Goal: Check status: Check status

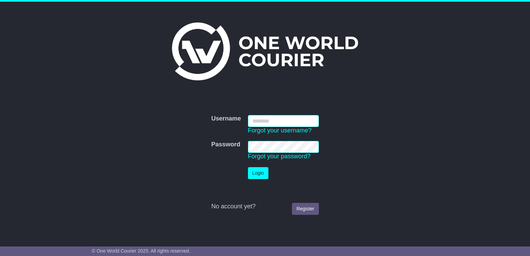
type input "**********"
click at [265, 174] on button "Login" at bounding box center [258, 173] width 20 height 12
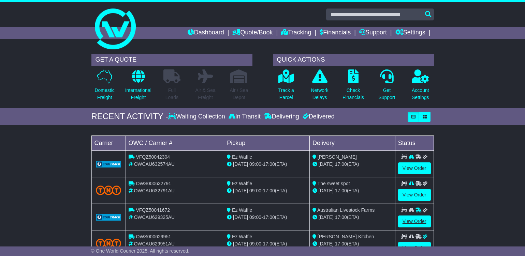
click at [409, 219] on link "View Order" at bounding box center [414, 222] width 33 height 12
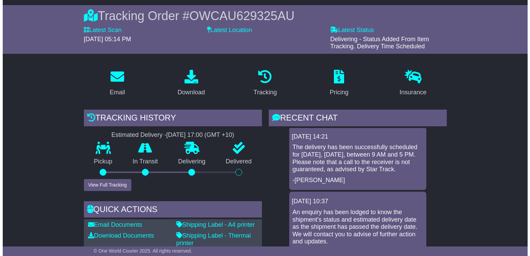
scroll to position [4, 0]
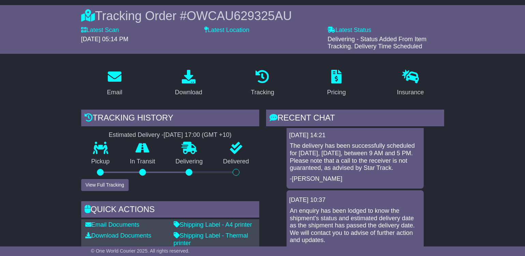
click at [235, 174] on div at bounding box center [236, 172] width 7 height 7
click at [103, 185] on button "View Full Tracking" at bounding box center [104, 185] width 47 height 12
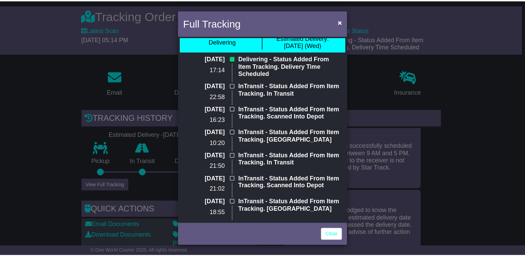
scroll to position [10, 0]
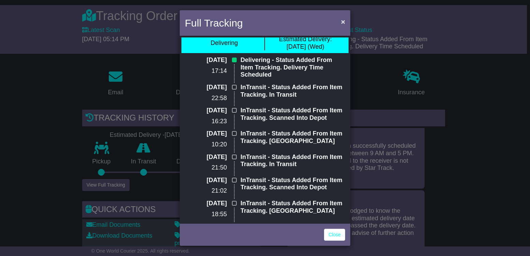
click at [344, 23] on span "×" at bounding box center [343, 22] width 4 height 8
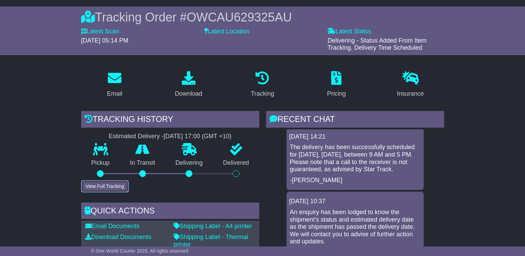
scroll to position [33, 0]
